Goal: Information Seeking & Learning: Learn about a topic

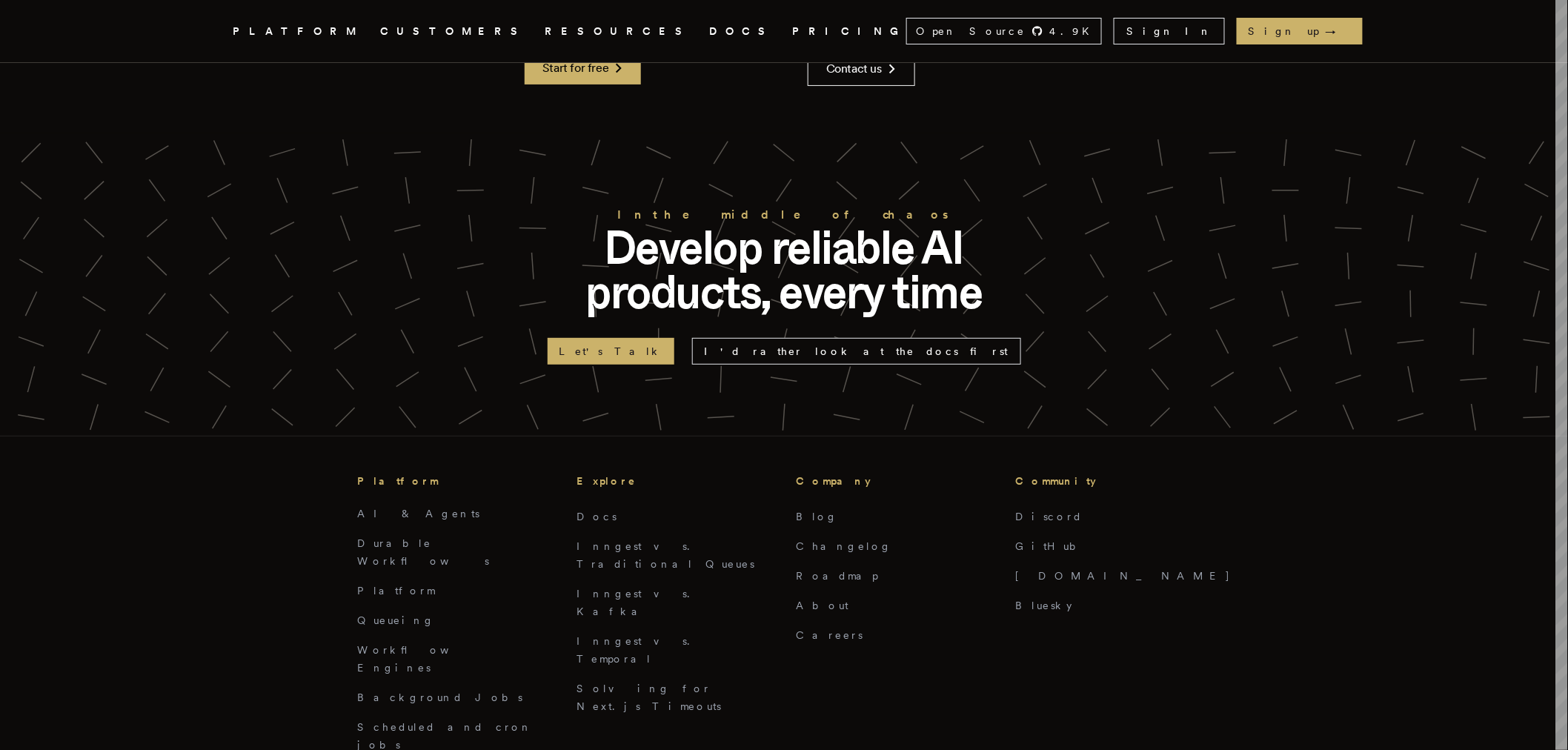
scroll to position [2447, 0]
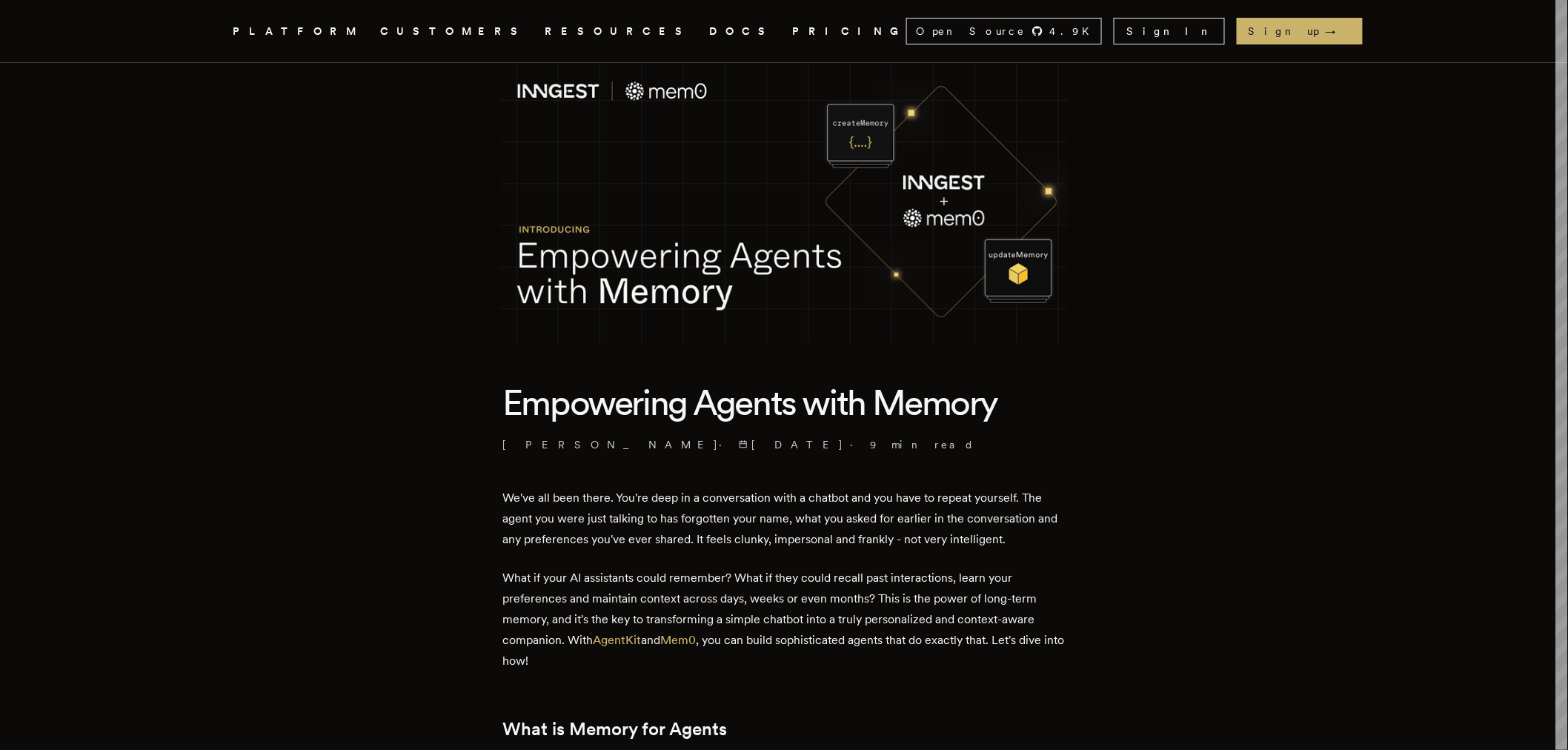
scroll to position [82, 0]
drag, startPoint x: 714, startPoint y: 638, endPoint x: 673, endPoint y: 636, distance: 41.0
click at [673, 636] on p "What if your AI assistants could remember? What if they could recall past inter…" at bounding box center [784, 619] width 563 height 104
copy p "Mem0 ,"
click at [690, 641] on link "Mem0" at bounding box center [678, 639] width 35 height 14
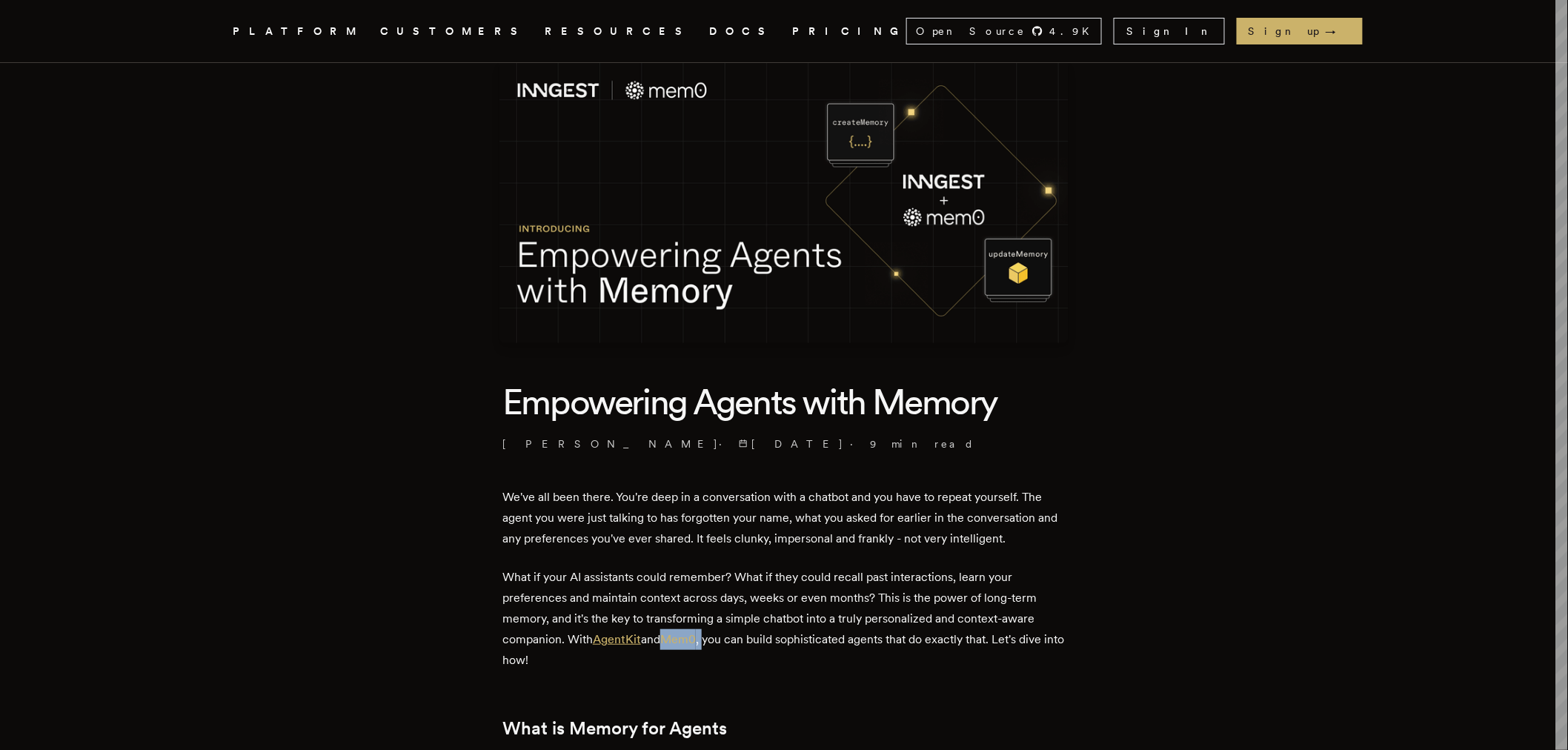
click at [623, 639] on link "AgentKit" at bounding box center [617, 639] width 48 height 14
click at [687, 636] on link "Mem0" at bounding box center [678, 639] width 35 height 14
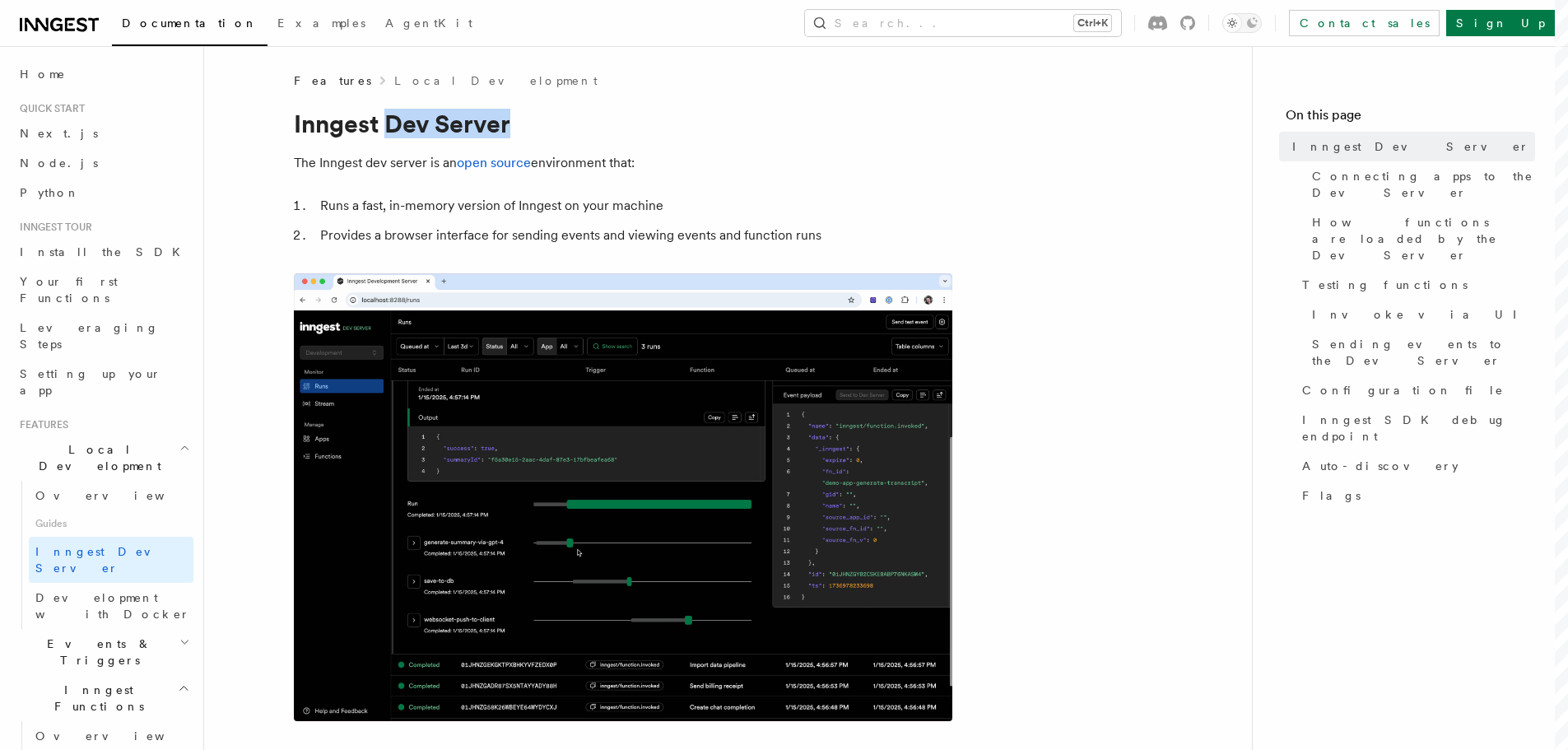
drag, startPoint x: 522, startPoint y: 138, endPoint x: 383, endPoint y: 121, distance: 140.0
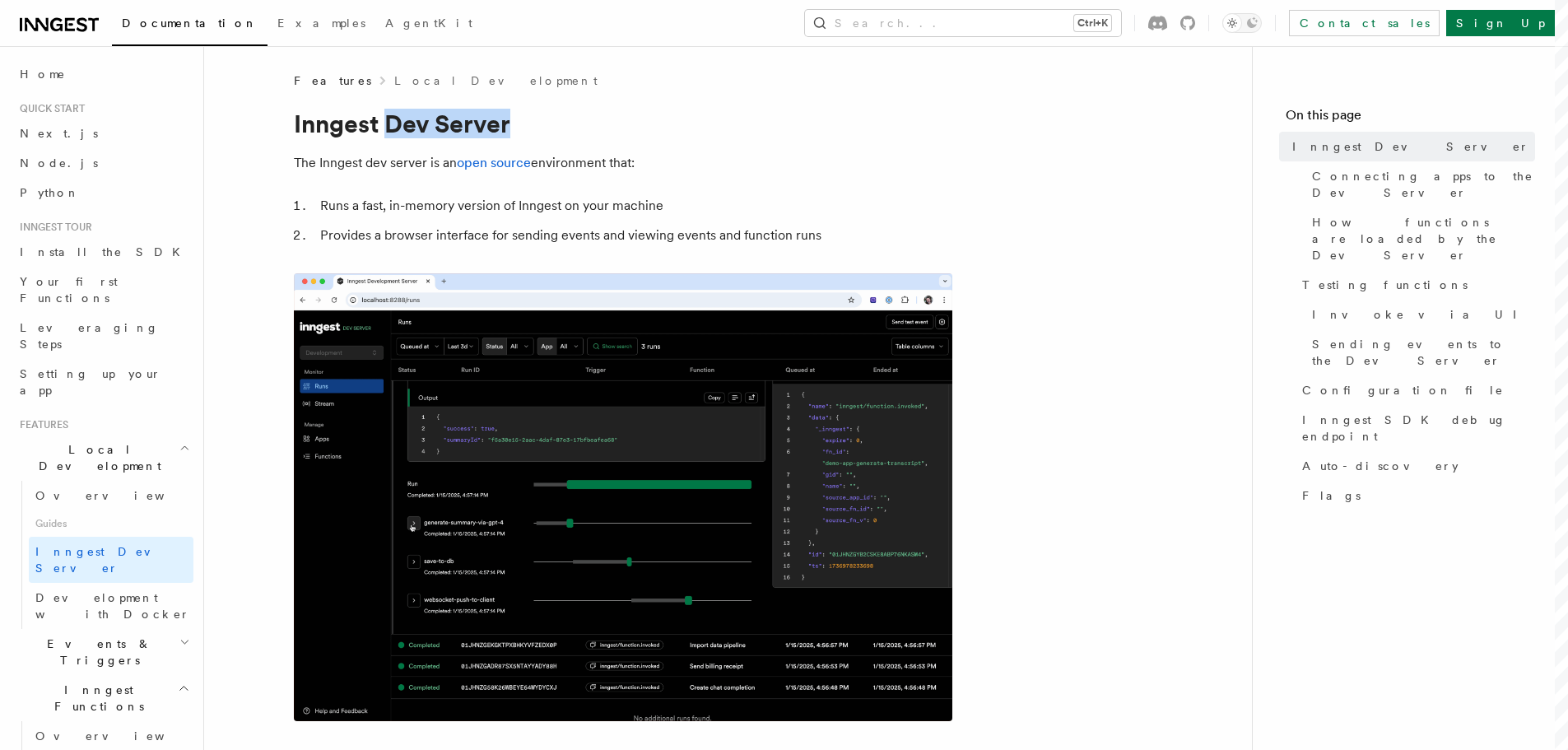
click at [383, 121] on h1 "Inngest Dev Server" at bounding box center [624, 123] width 659 height 29
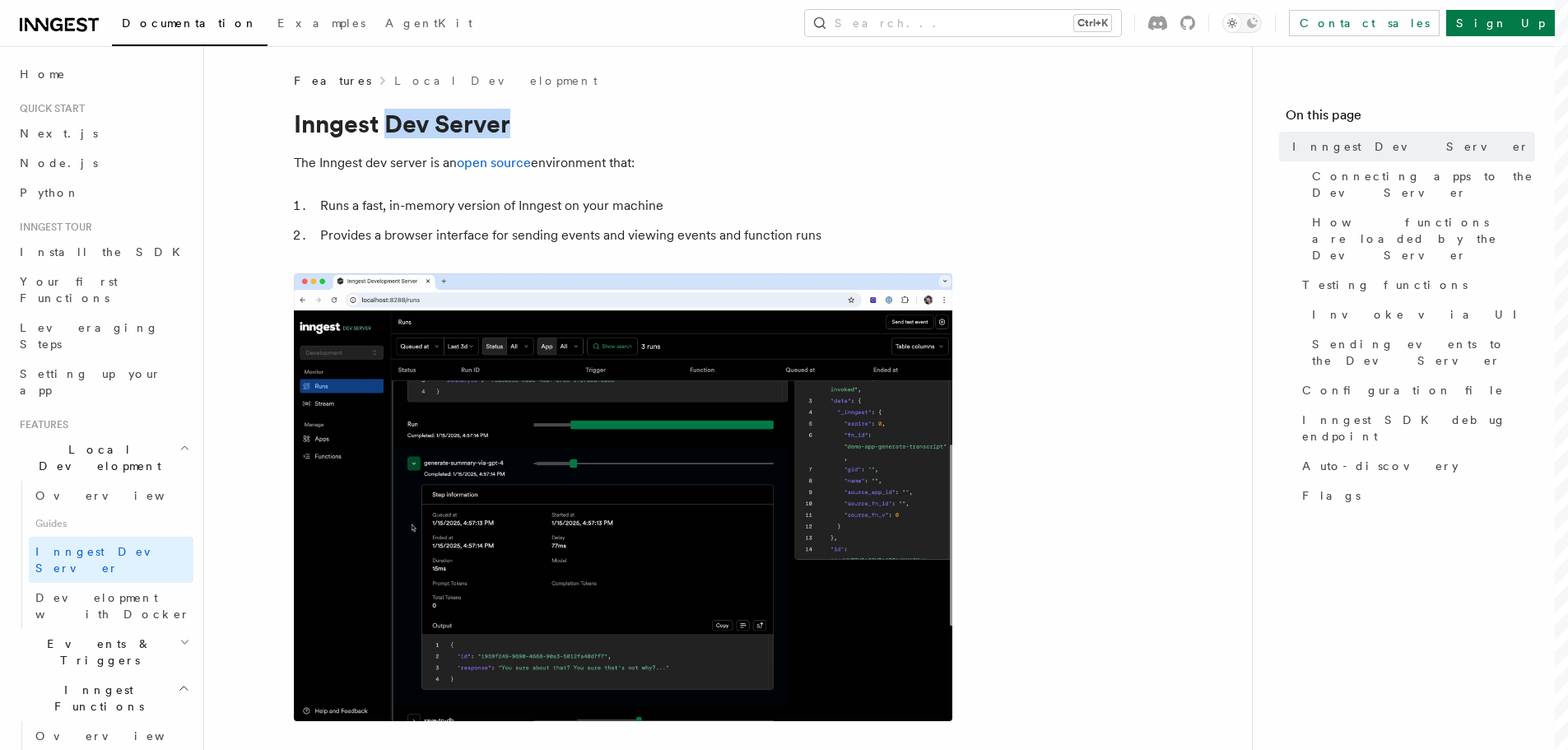
copy h1 "Dev Server"
